Goal: Navigation & Orientation: Find specific page/section

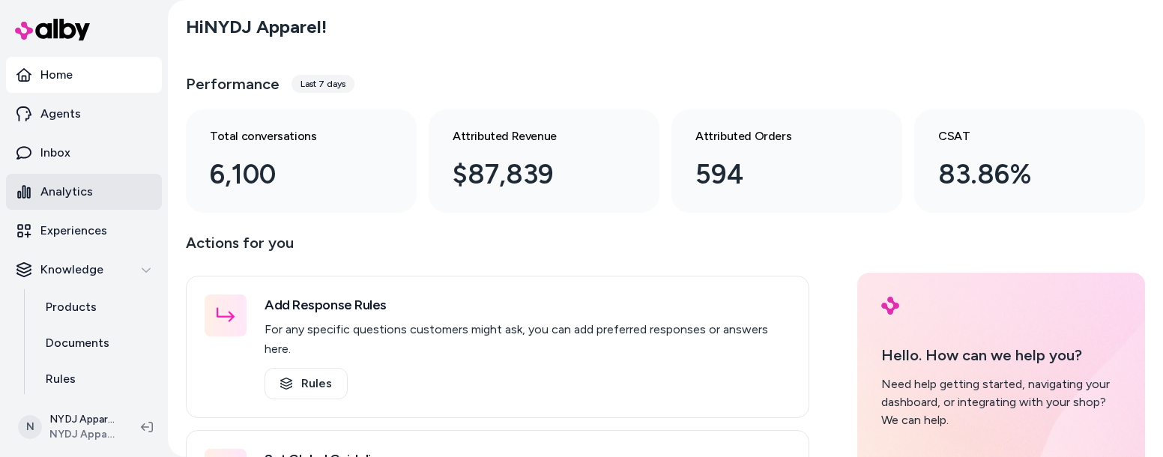
click at [57, 190] on p "Analytics" at bounding box center [66, 192] width 52 height 18
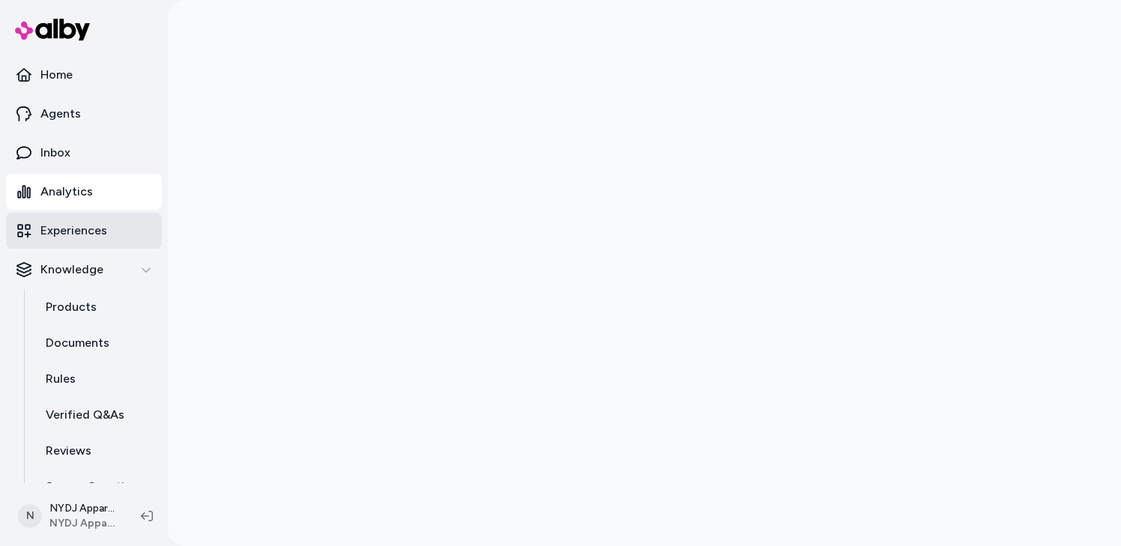
click at [62, 227] on p "Experiences" at bounding box center [73, 231] width 67 height 18
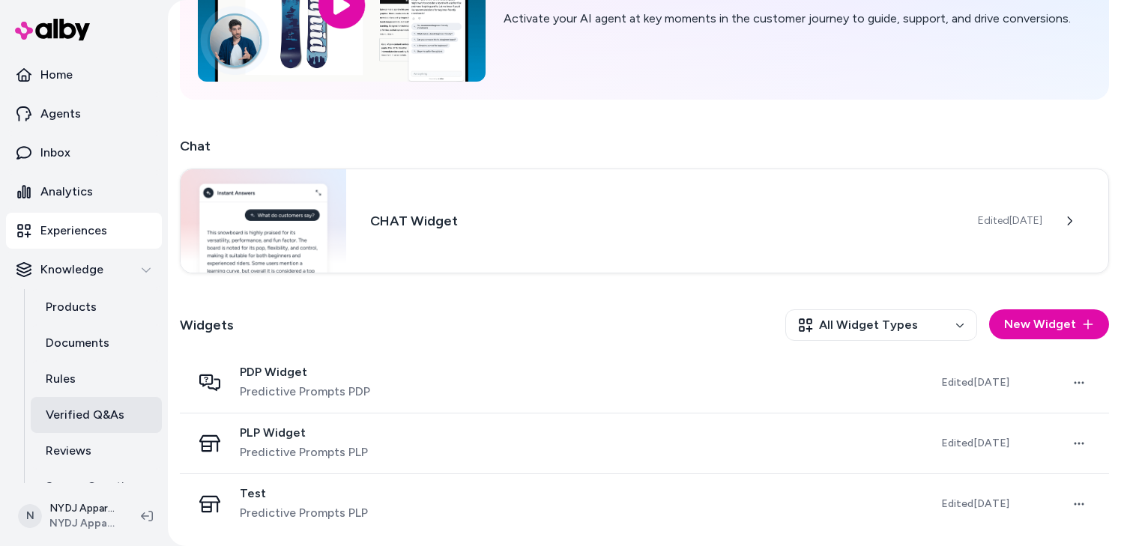
scroll to position [61, 0]
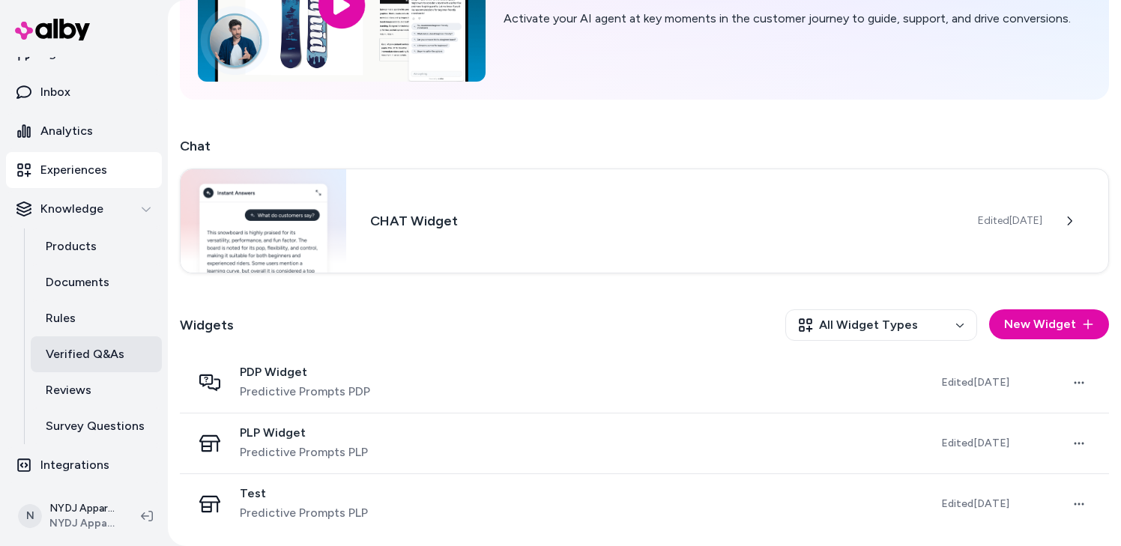
click at [80, 353] on p "Verified Q&As" at bounding box center [85, 355] width 79 height 18
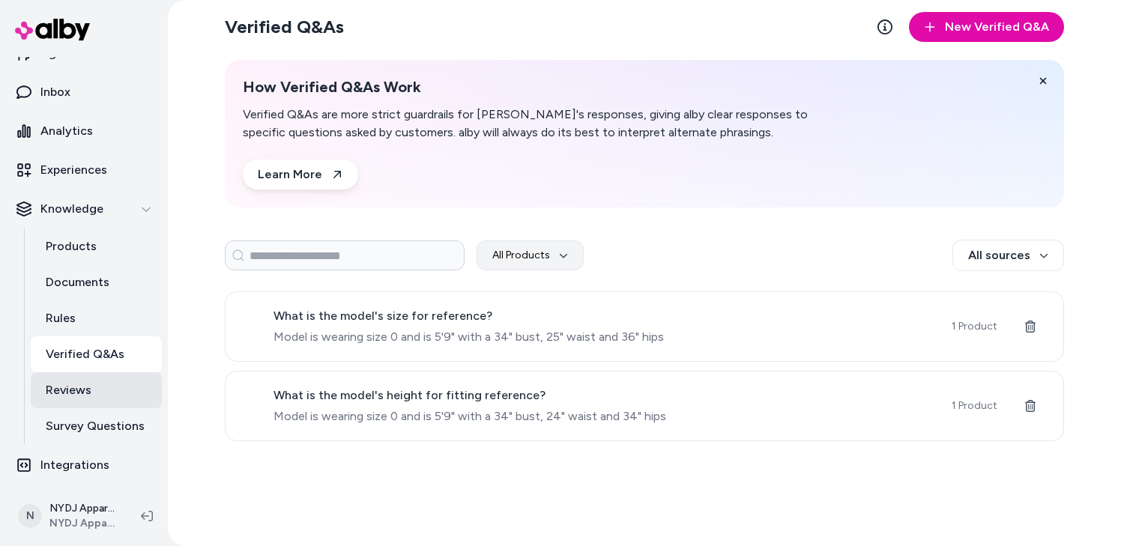
click at [87, 399] on p "Reviews" at bounding box center [69, 390] width 46 height 18
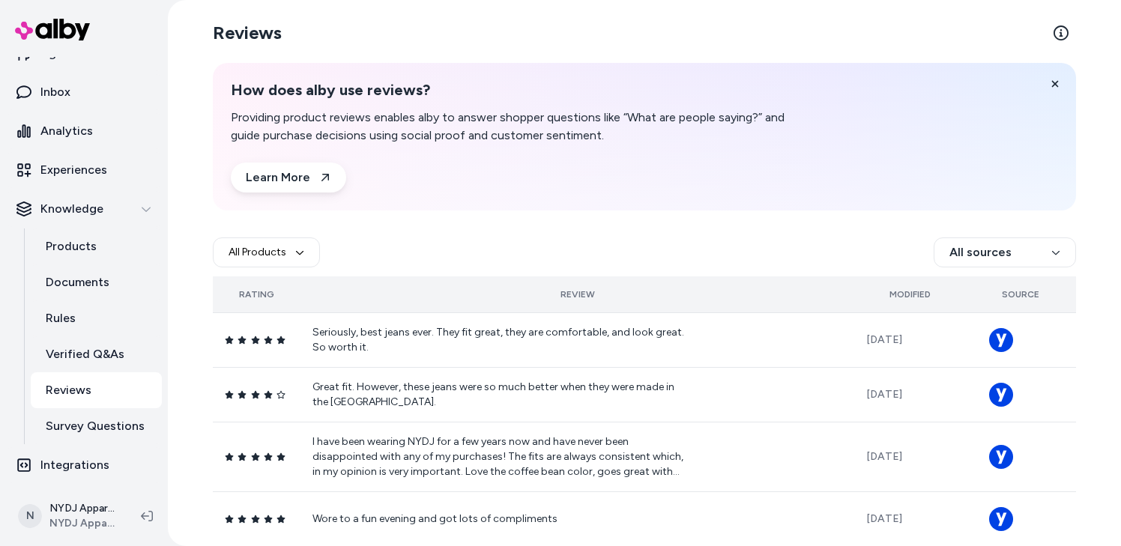
click at [907, 295] on div "Modified" at bounding box center [909, 295] width 87 height 12
click at [905, 292] on div "Modified" at bounding box center [909, 295] width 87 height 12
click at [896, 287] on th "Modified" at bounding box center [909, 295] width 111 height 36
click at [47, 423] on p "Survey Questions" at bounding box center [95, 426] width 99 height 18
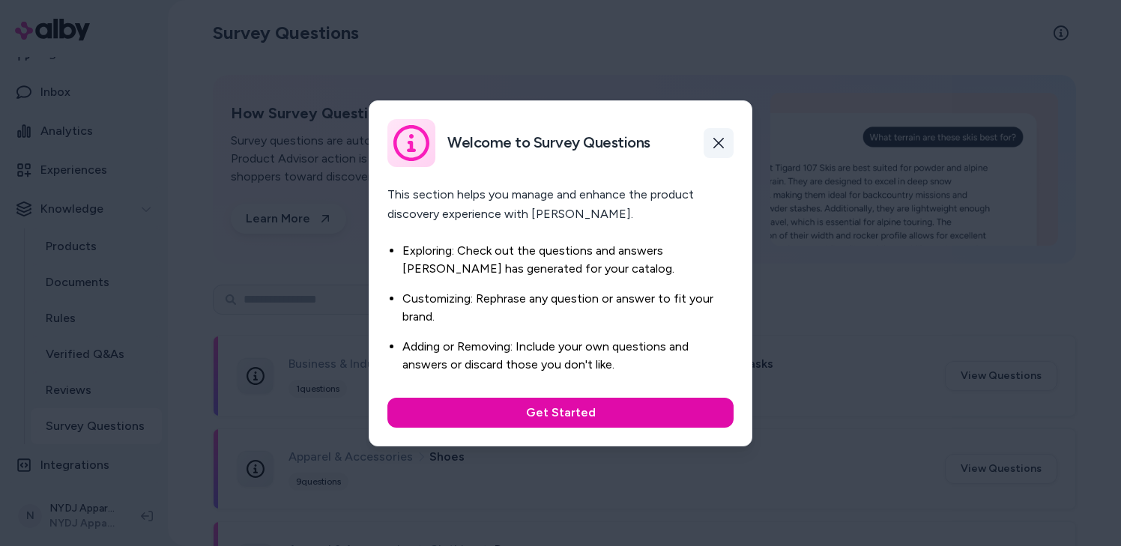
click at [730, 138] on button "button" at bounding box center [719, 143] width 30 height 30
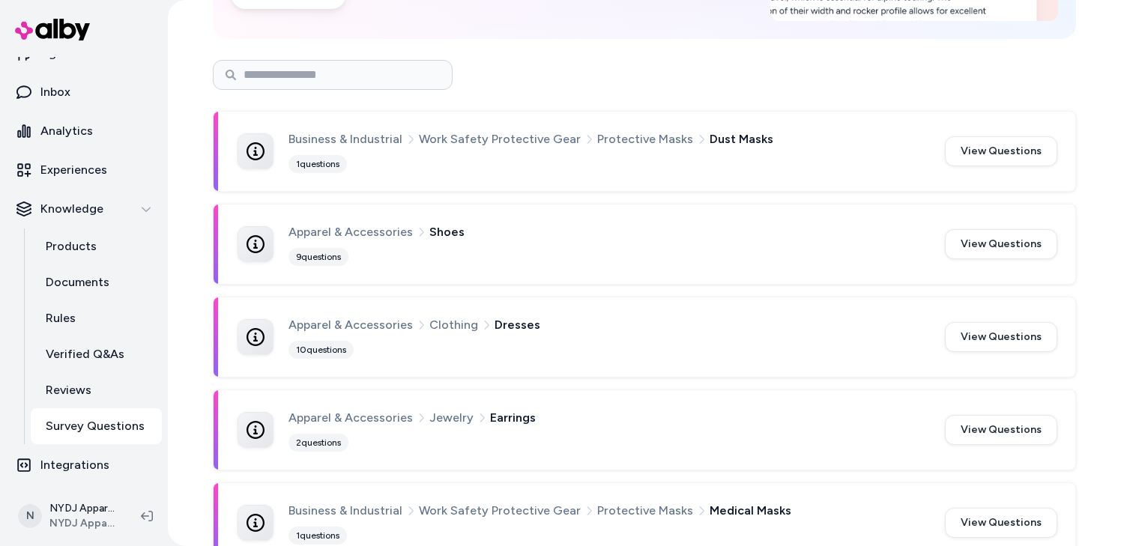
scroll to position [450, 0]
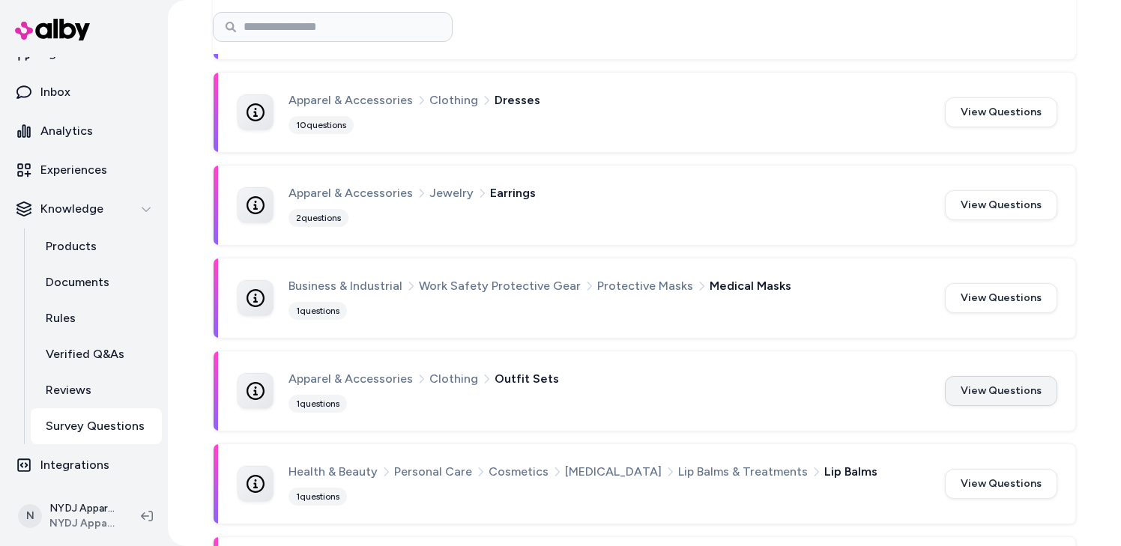
click at [983, 387] on button "View Questions" at bounding box center [1001, 391] width 112 height 30
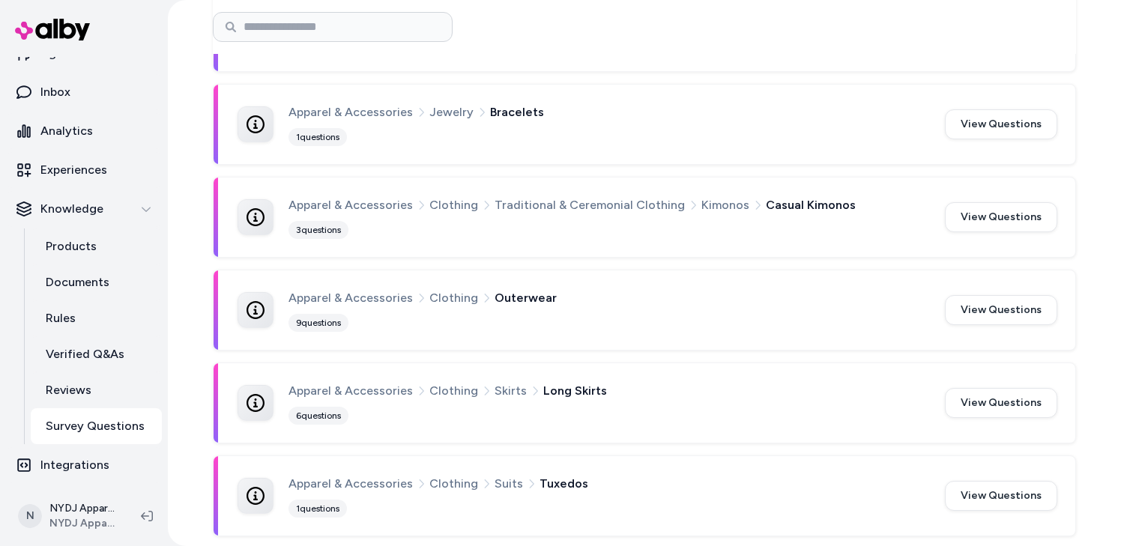
scroll to position [1574, 0]
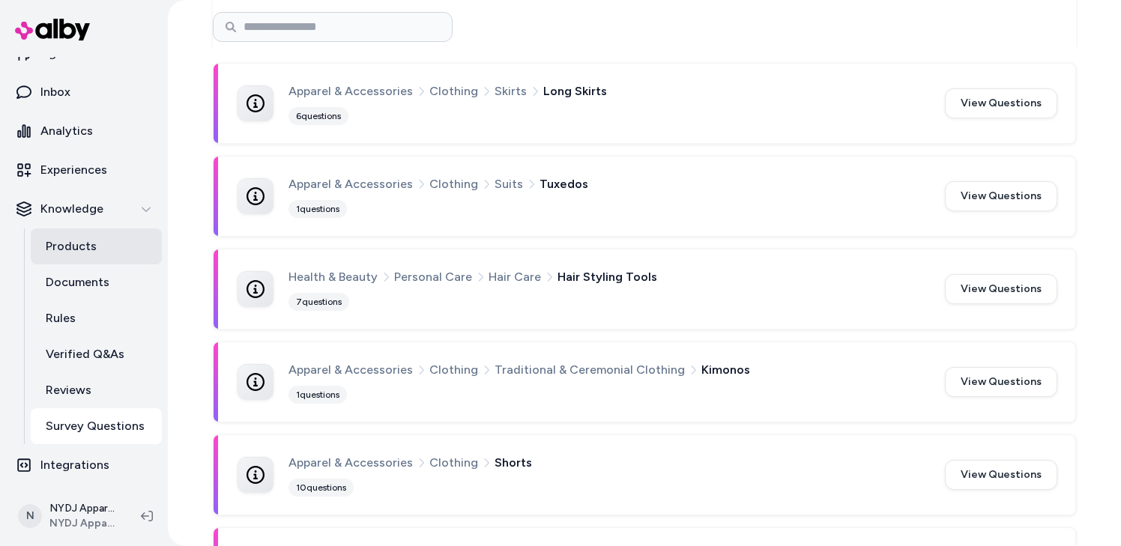
click at [71, 244] on p "Products" at bounding box center [71, 247] width 51 height 18
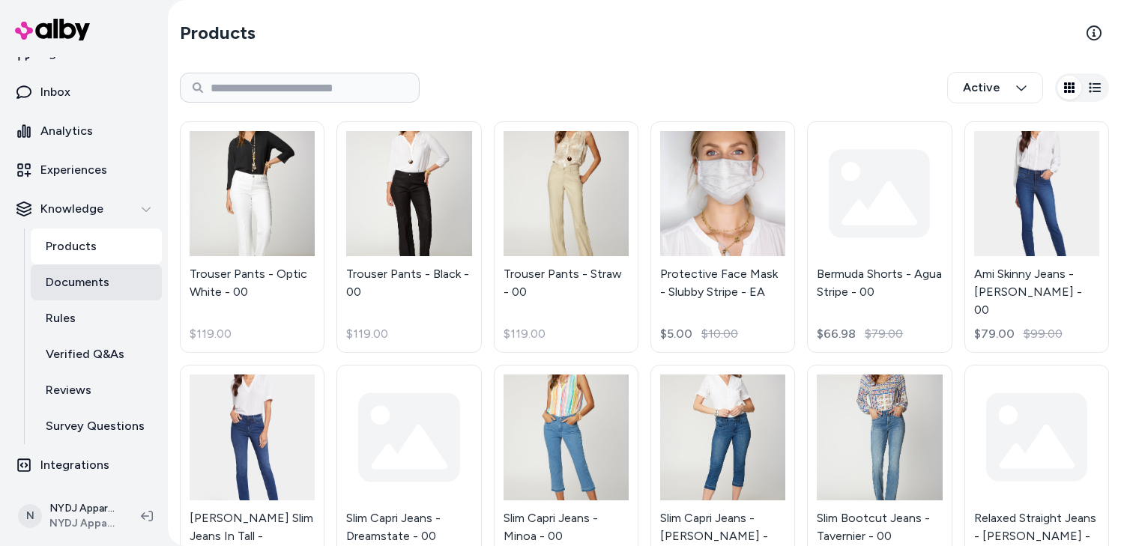
click at [61, 277] on p "Documents" at bounding box center [78, 283] width 64 height 18
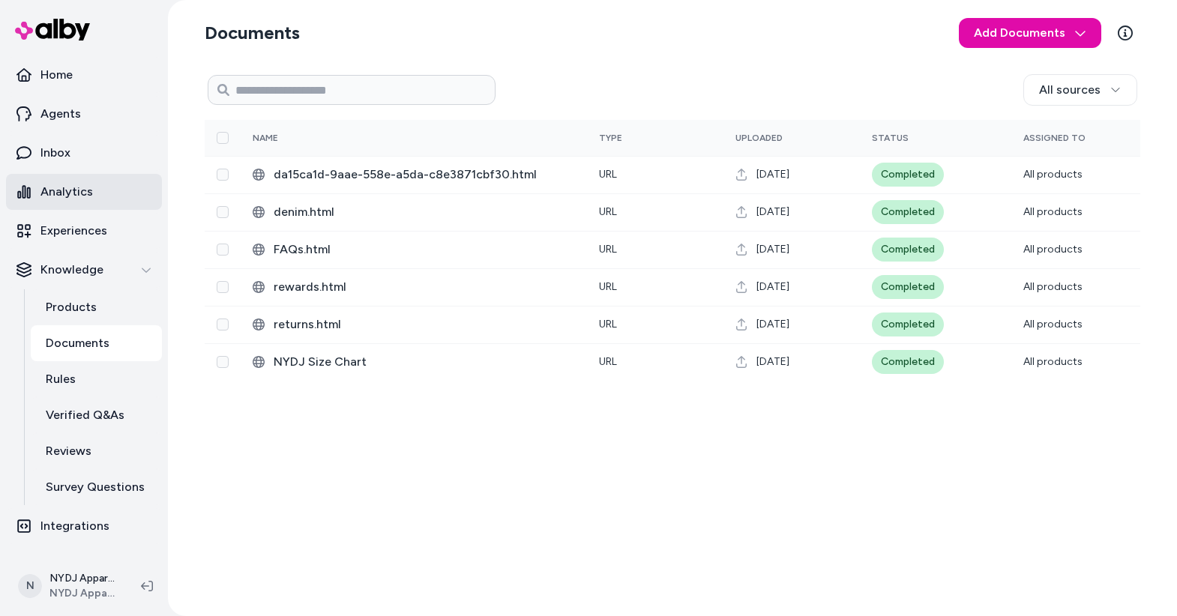
click at [58, 203] on link "Analytics" at bounding box center [84, 192] width 156 height 36
